Goal: Check status: Check status

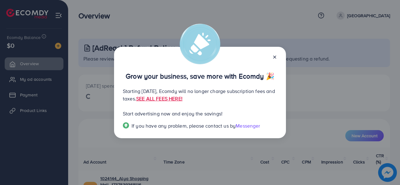
click at [275, 55] on icon at bounding box center [274, 57] width 5 height 5
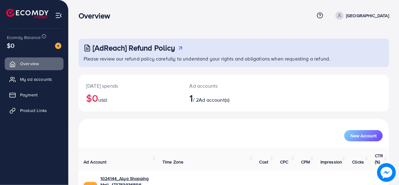
scroll to position [29, 0]
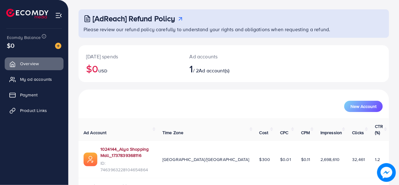
click at [127, 146] on link "1024144_Alya Shopping Mall_1737839368116" at bounding box center [126, 152] width 52 height 13
click at [131, 146] on link "1024144_Alya Shopping Mall_1737839368116" at bounding box center [126, 152] width 52 height 13
click at [139, 146] on link "1024144_Alya Shopping Mall_1737839368116" at bounding box center [126, 152] width 52 height 13
click at [152, 146] on link "1024144_Alya Shopping Mall_1737839368116" at bounding box center [126, 152] width 52 height 13
click at [143, 146] on link "1024144_Alya Shopping Mall_1737839368116" at bounding box center [126, 152] width 52 height 13
